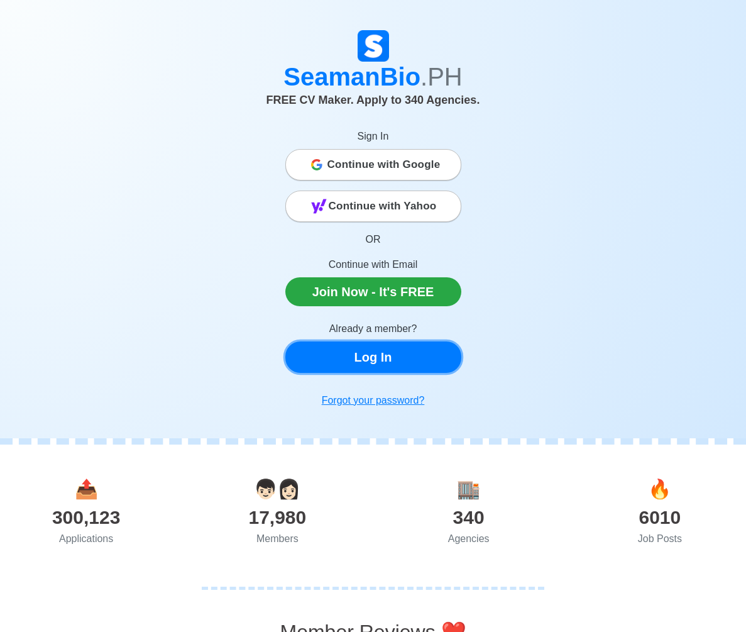
click at [398, 368] on link "Log In" at bounding box center [373, 356] width 176 height 31
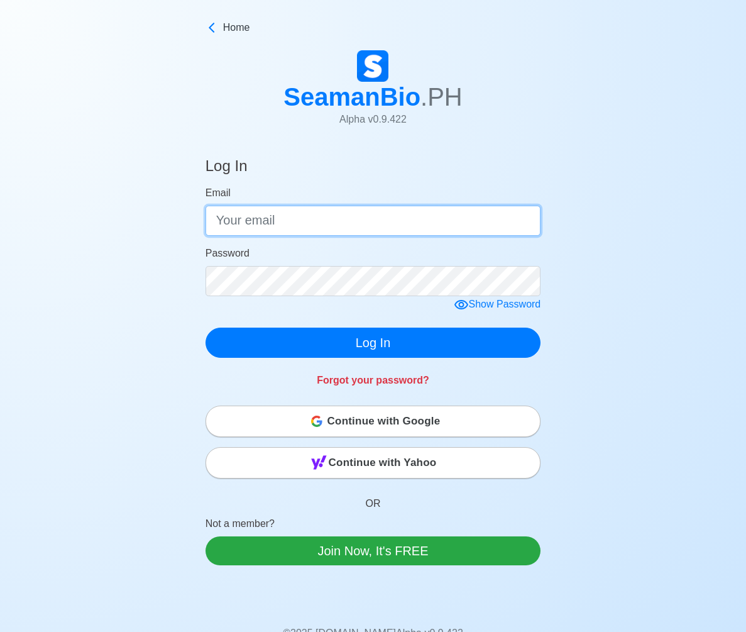
click at [255, 219] on input "Email" at bounding box center [374, 221] width 336 height 30
type input "[EMAIL_ADDRESS][DOMAIN_NAME]"
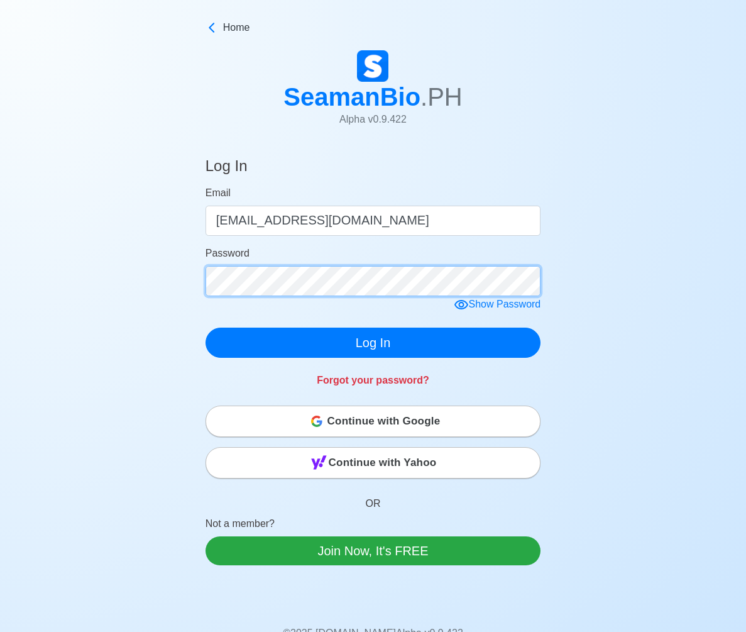
click button "Log In" at bounding box center [374, 342] width 336 height 30
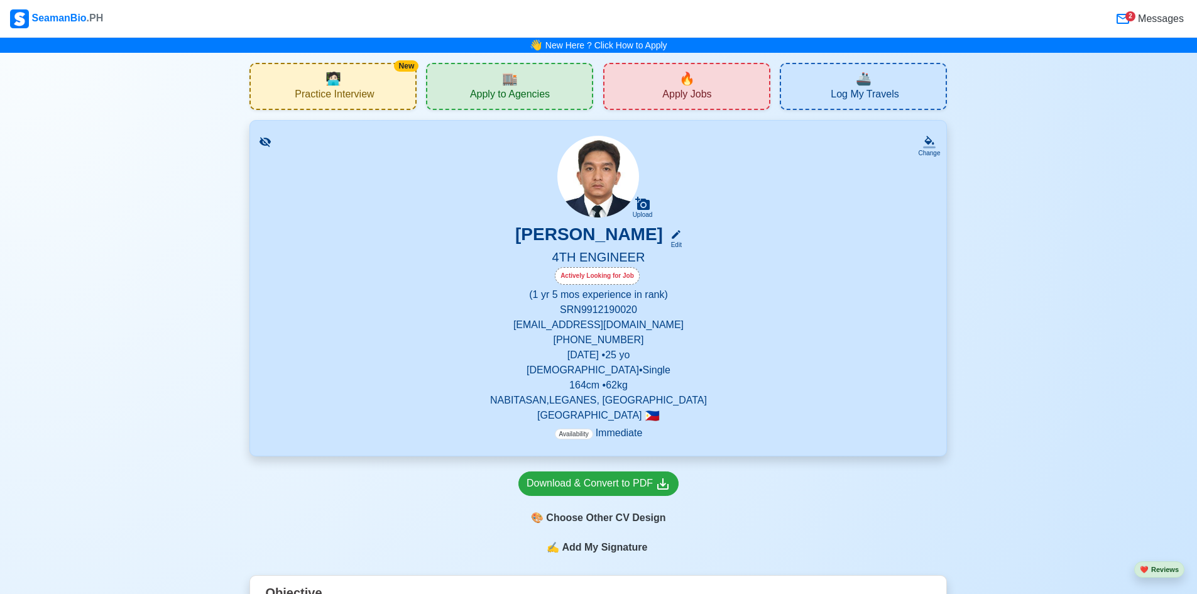
click at [676, 81] on div "🔥 Apply Jobs" at bounding box center [686, 86] width 167 height 47
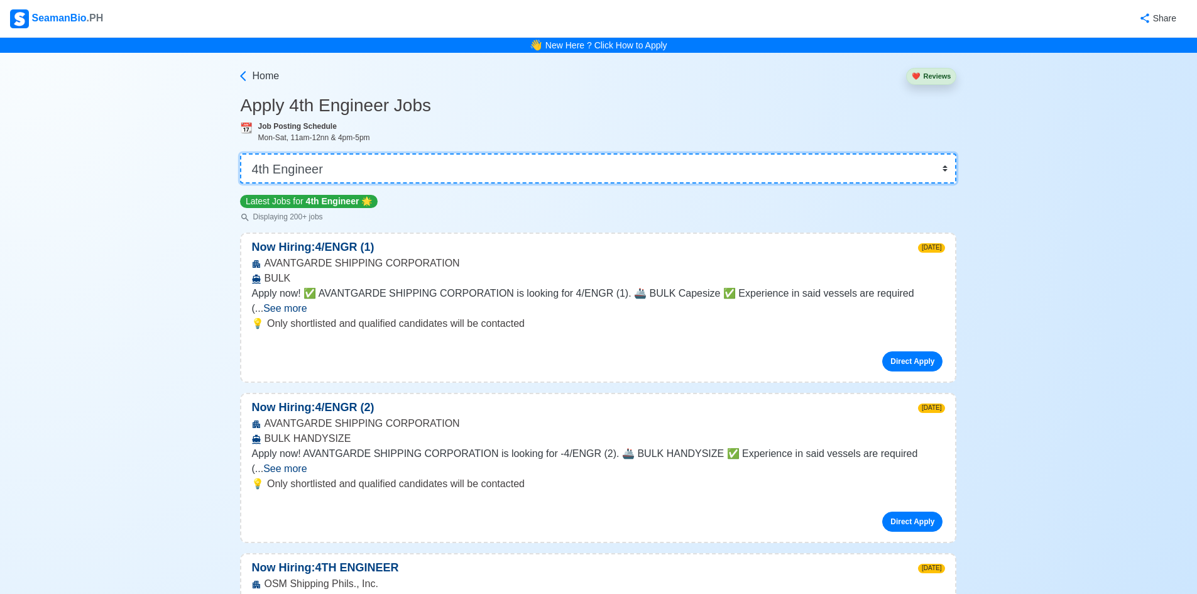
click at [755, 173] on select "👉 Select Rank or Position Master Chief Officer 2nd Officer 3rd Officer Junior O…" at bounding box center [598, 168] width 717 height 30
click at [244, 153] on select "👉 Select Rank or Position Master Chief Officer 2nd Officer 3rd Officer Junior O…" at bounding box center [598, 168] width 717 height 30
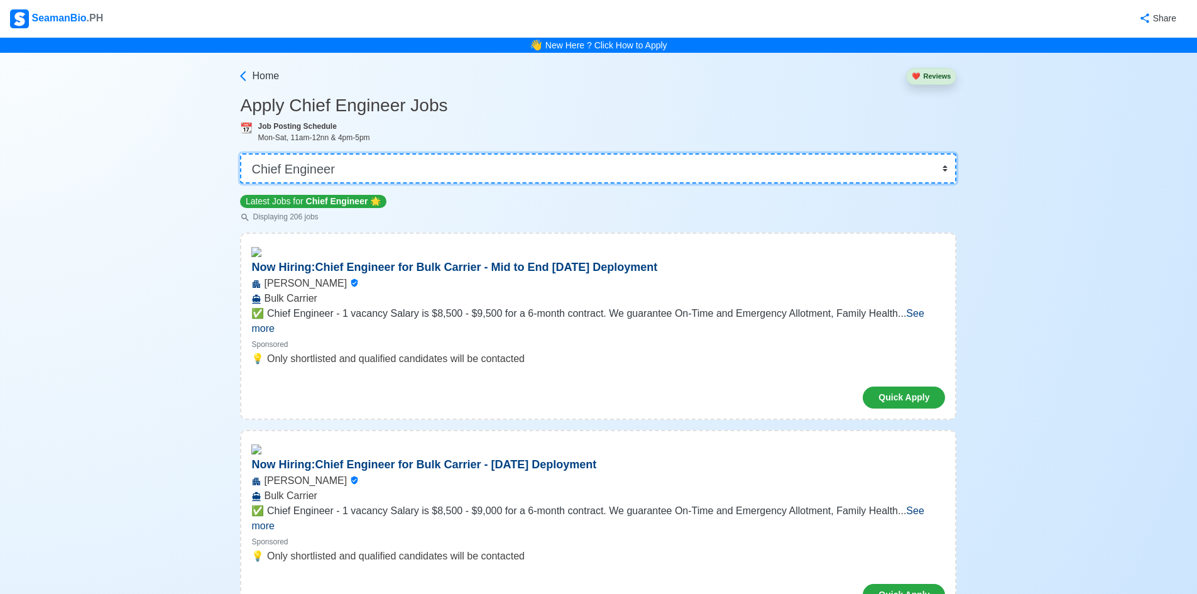
drag, startPoint x: 943, startPoint y: 169, endPoint x: 844, endPoint y: 171, distance: 99.3
click at [755, 169] on select "👉 Select Rank or Position Master Chief Officer 2nd Officer 3rd Officer Junior O…" at bounding box center [598, 168] width 717 height 30
click at [244, 153] on select "👉 Select Rank or Position Master Chief Officer 2nd Officer 3rd Officer Junior O…" at bounding box center [598, 168] width 717 height 30
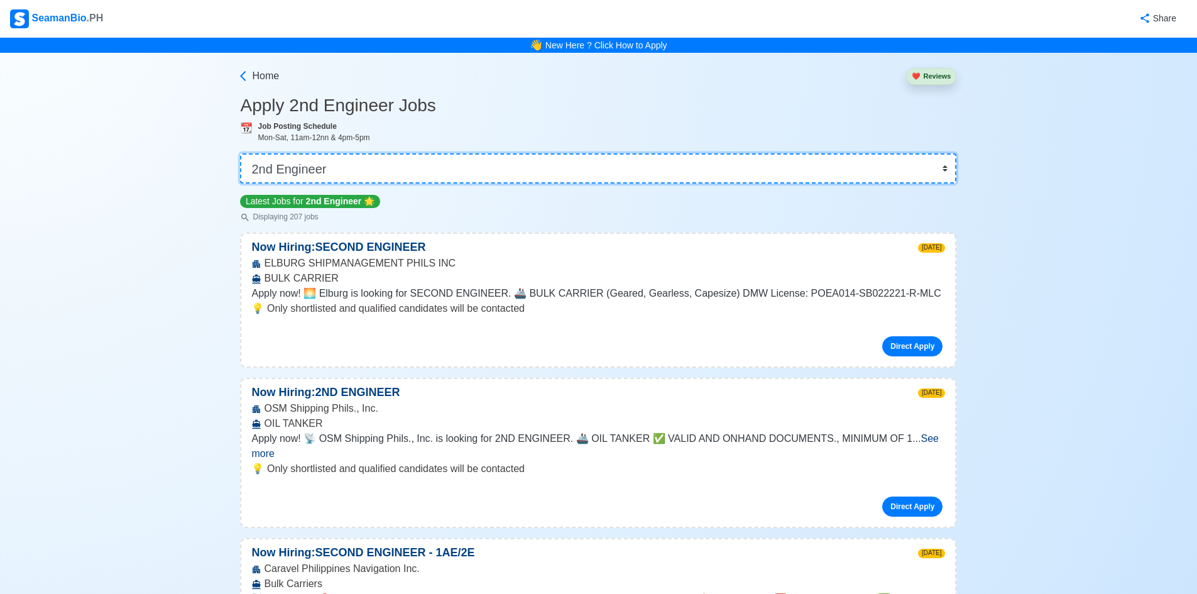
click at [755, 177] on select "👉 Select Rank or Position Master Chief Officer 2nd Officer 3rd Officer Junior O…" at bounding box center [598, 168] width 717 height 30
select select "3rd Assistant Engineer"
click at [244, 153] on select "👉 Select Rank or Position Master Chief Officer 2nd Officer 3rd Officer Junior O…" at bounding box center [598, 168] width 717 height 30
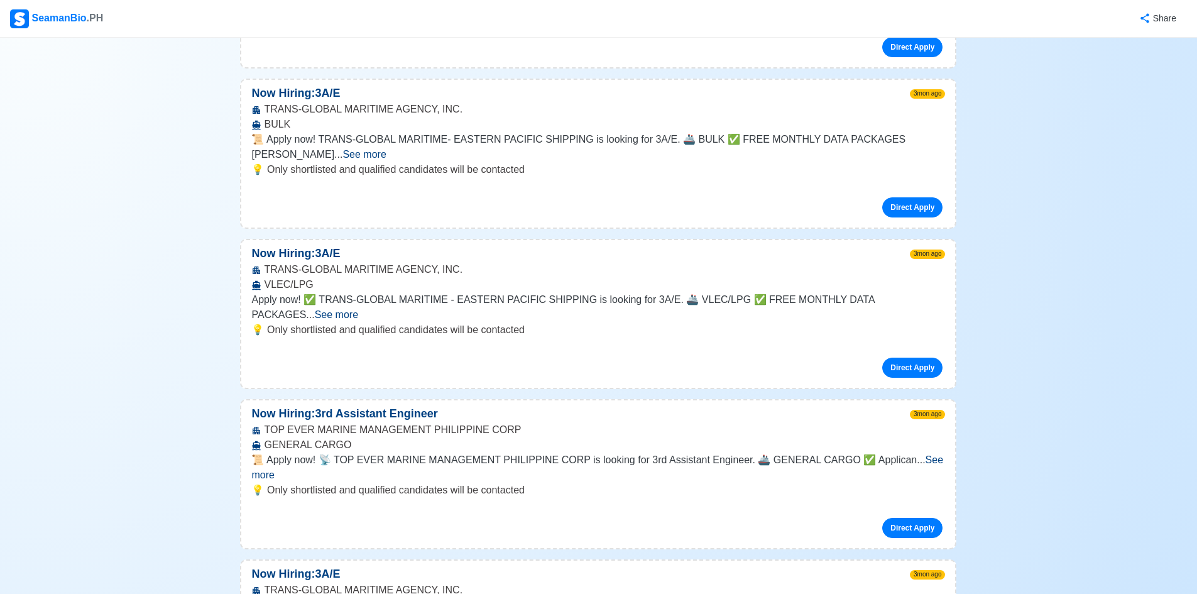
scroll to position [2640, 0]
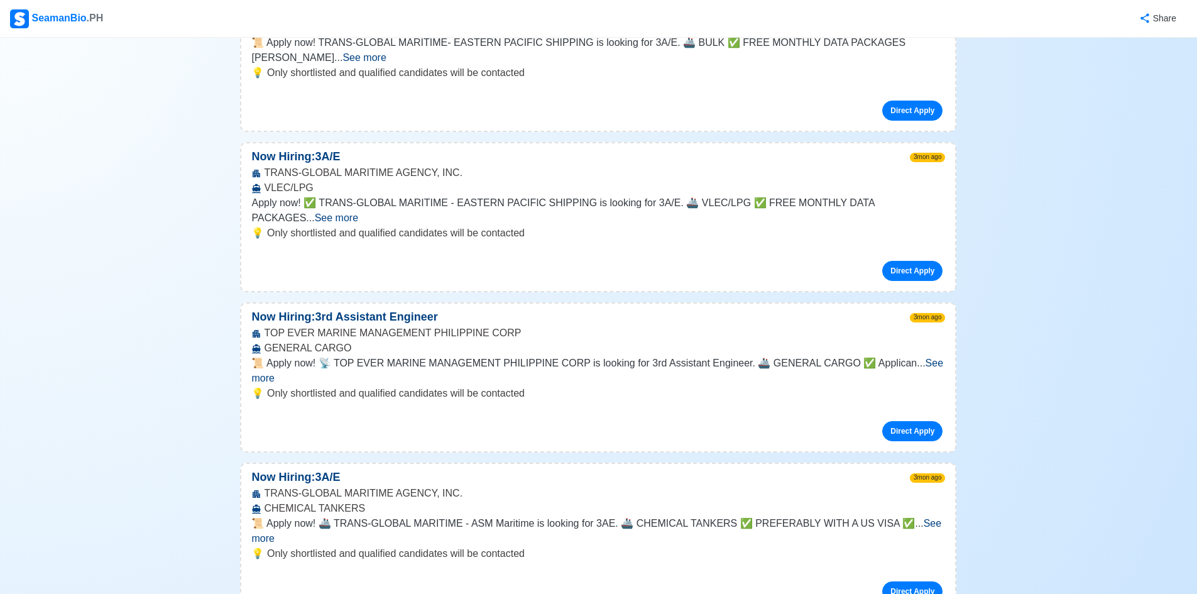
click at [755, 358] on span "See more" at bounding box center [597, 371] width 692 height 26
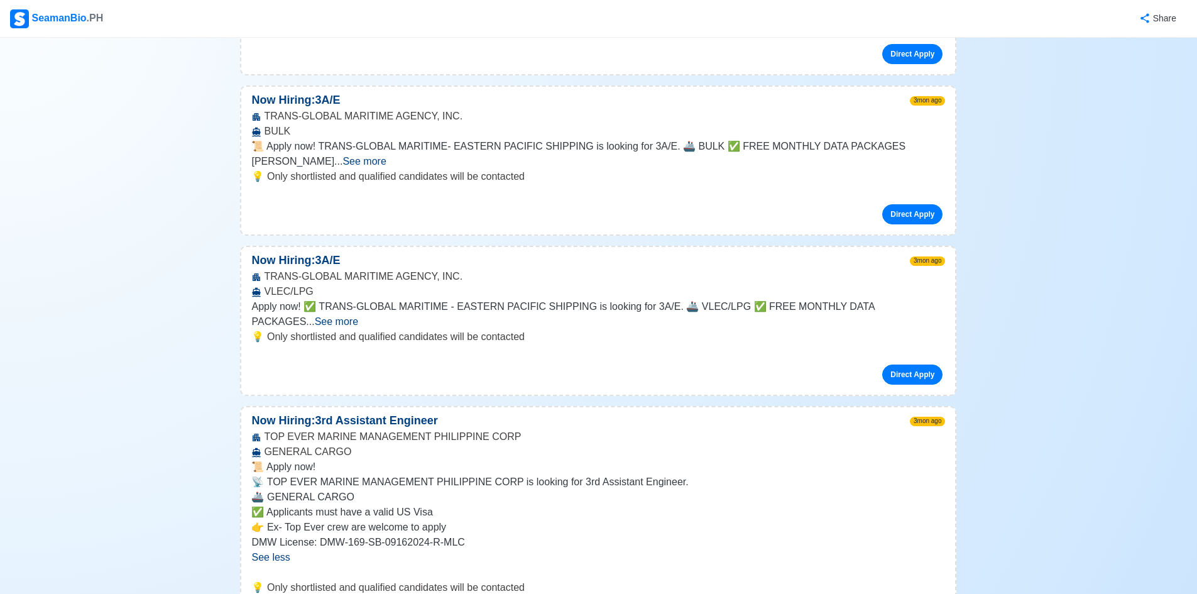
scroll to position [2514, 0]
